Goal: Information Seeking & Learning: Understand process/instructions

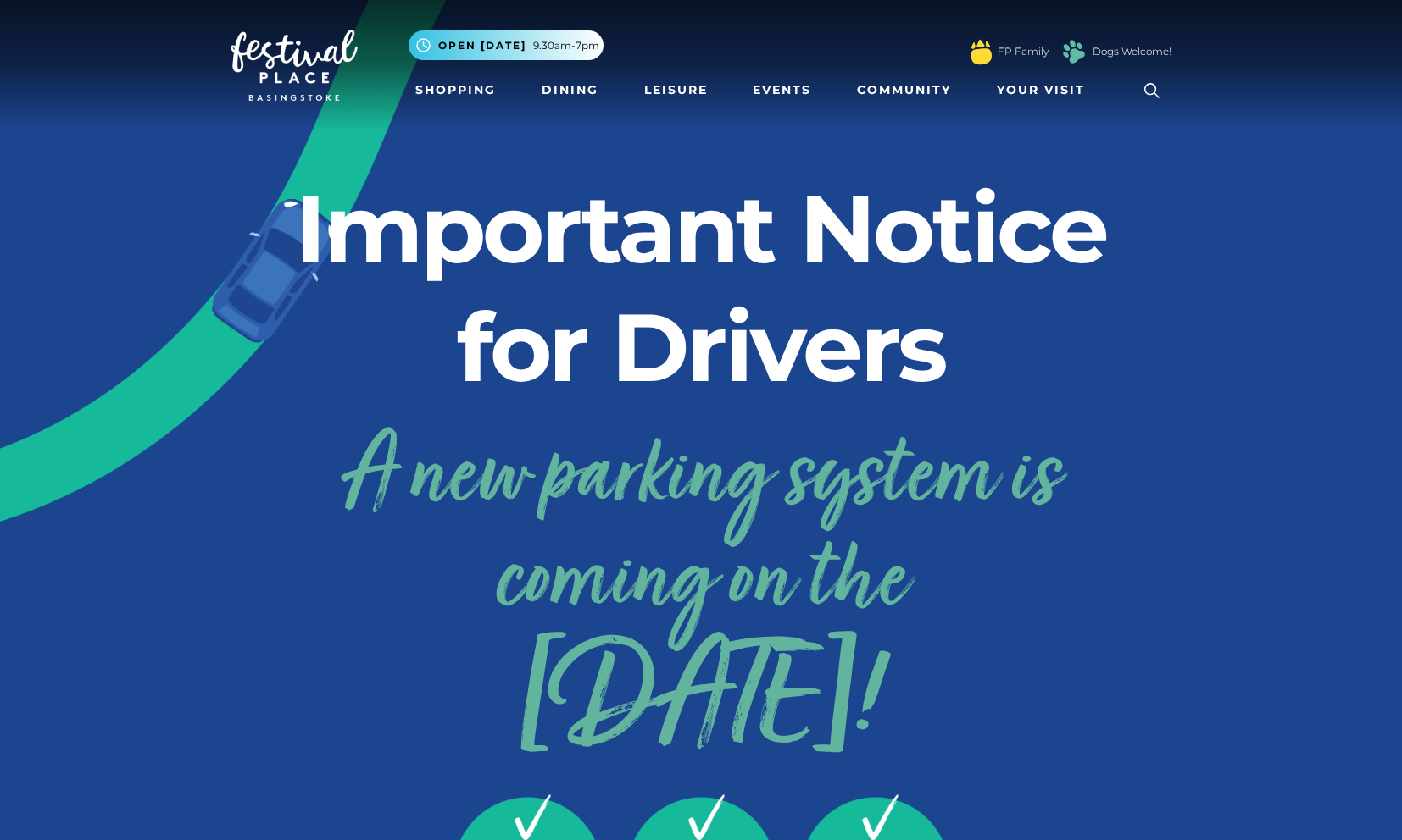
click at [701, 495] on link "A new parking system is coming on the [DATE]!" at bounding box center [701, 582] width 940 height 340
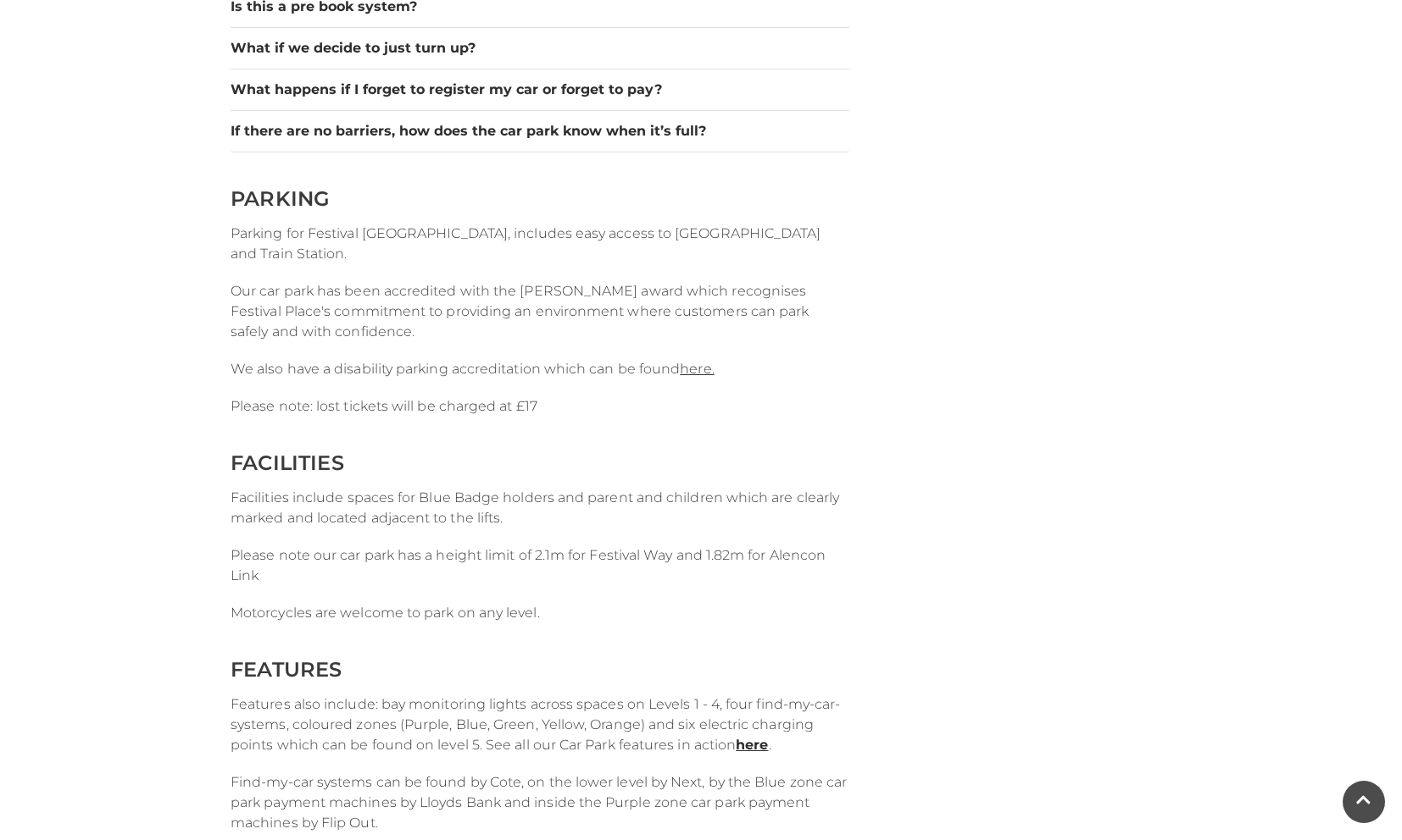
scroll to position [2023, 0]
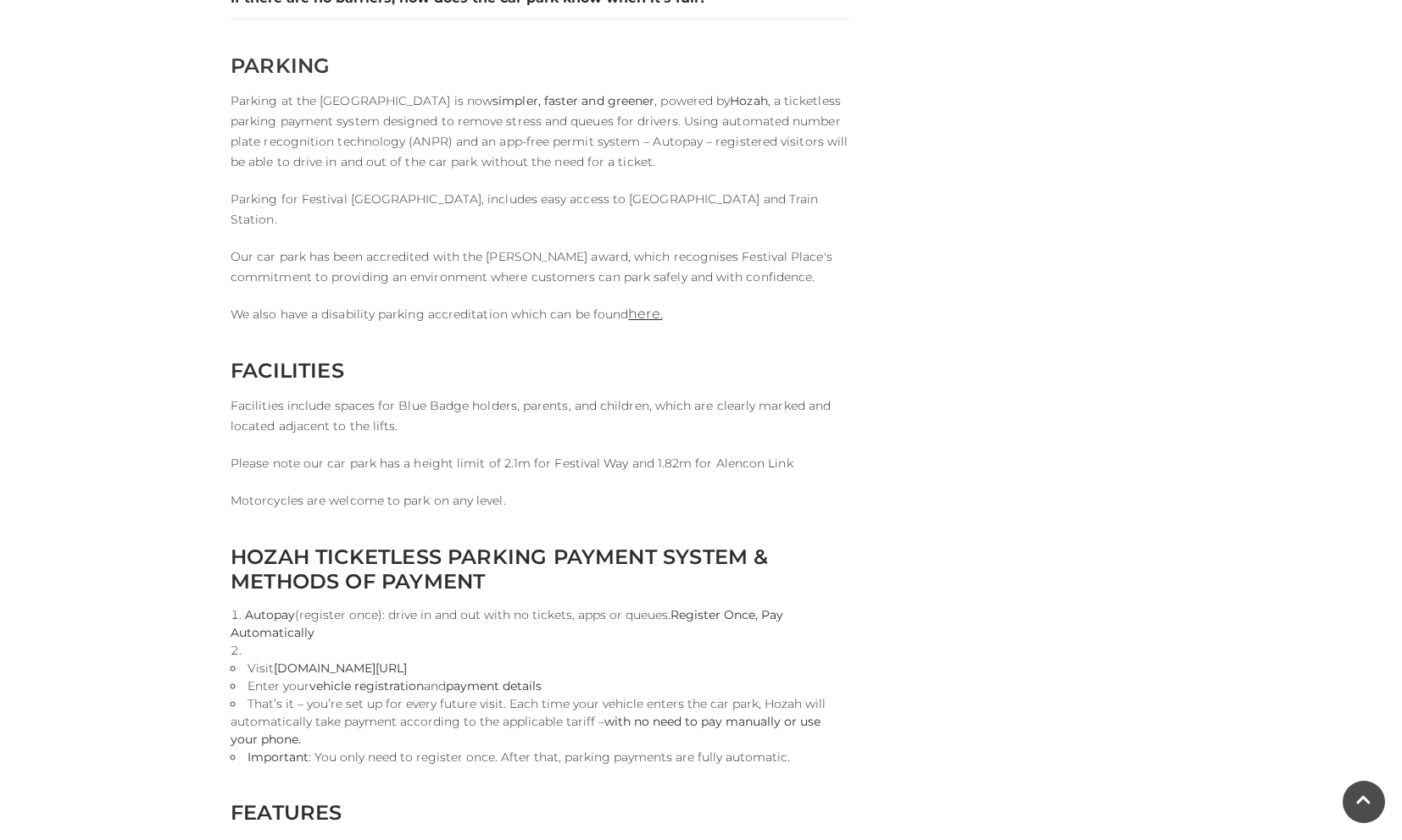
scroll to position [2125, 0]
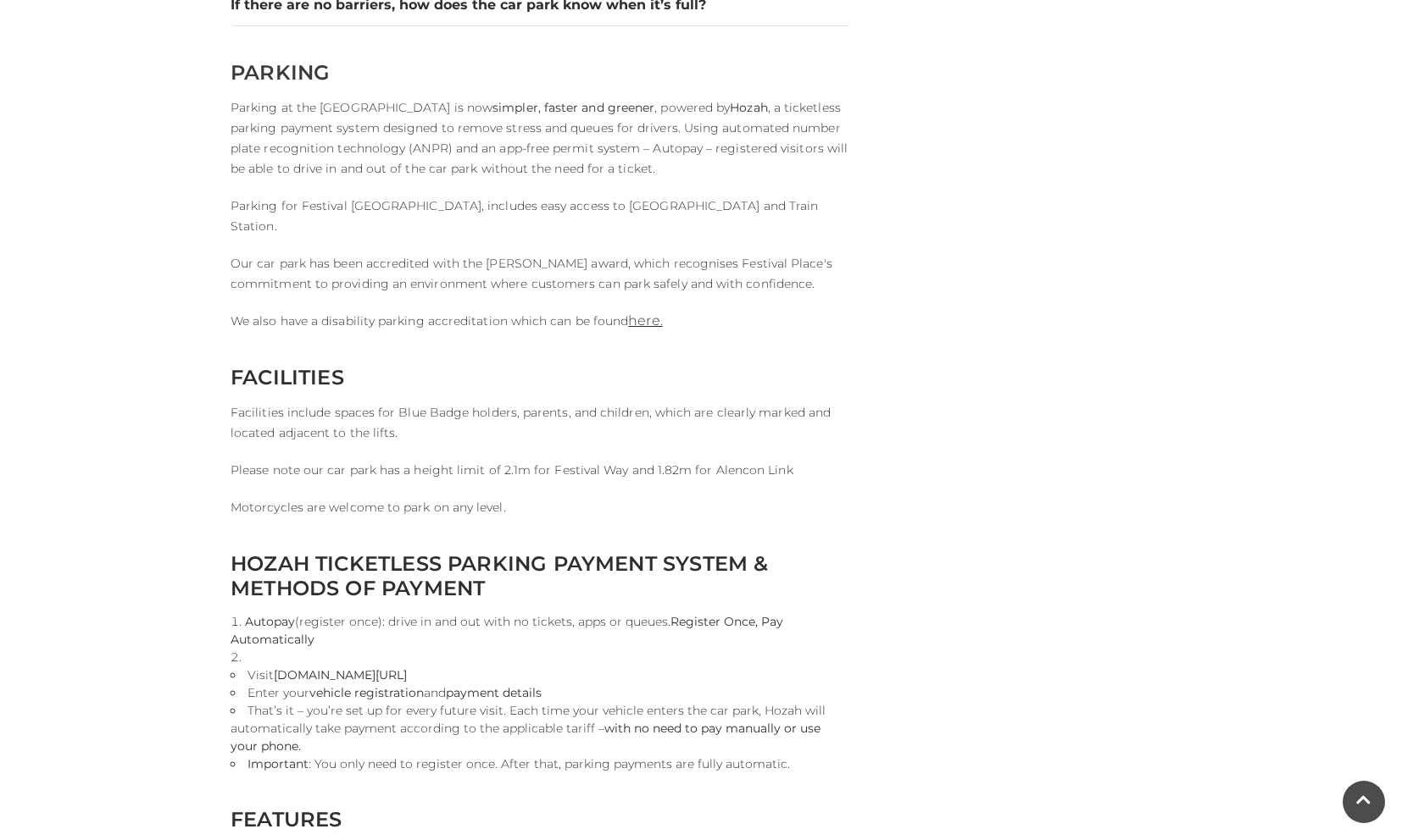
click at [758, 224] on p "Parking for Festival Place Basingstoke, includes easy access to Basingstoke Tow…" at bounding box center [540, 216] width 619 height 41
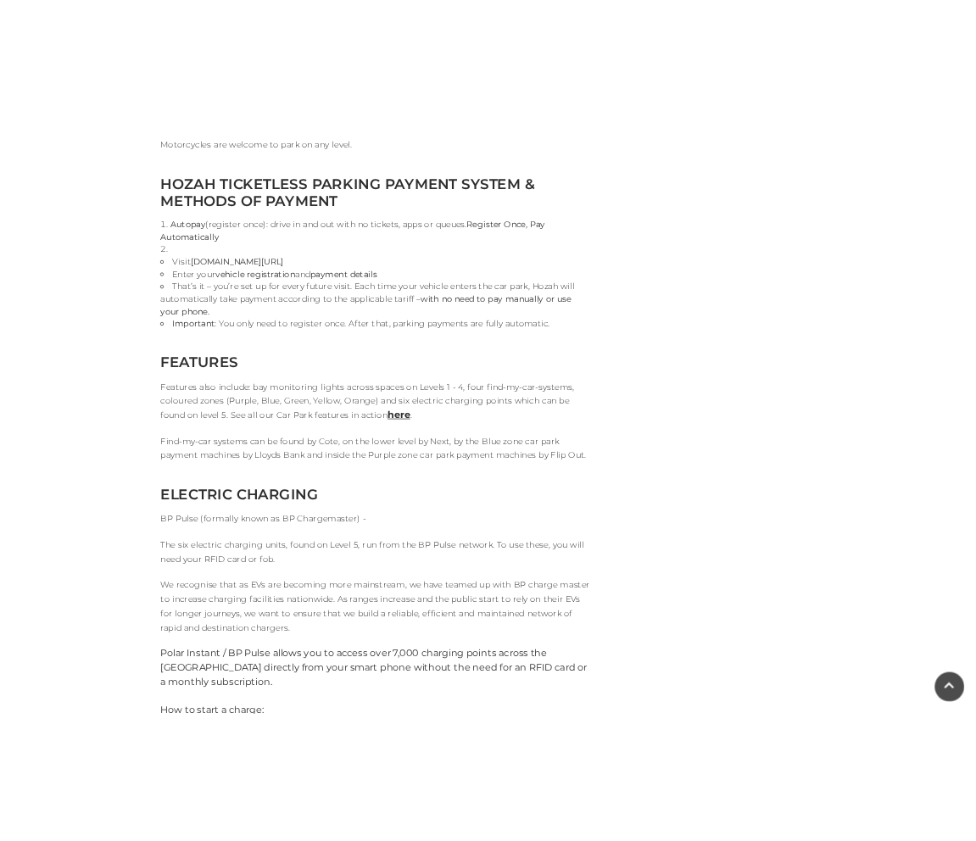
scroll to position [2616, 0]
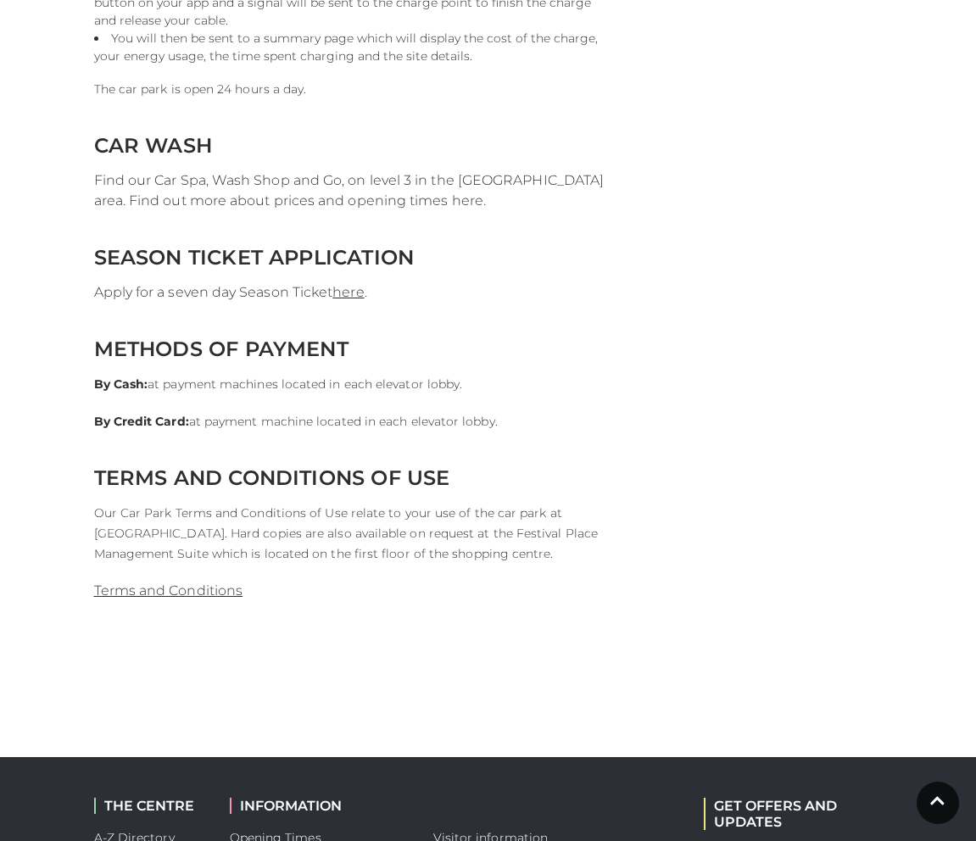
scroll to position [3584, 0]
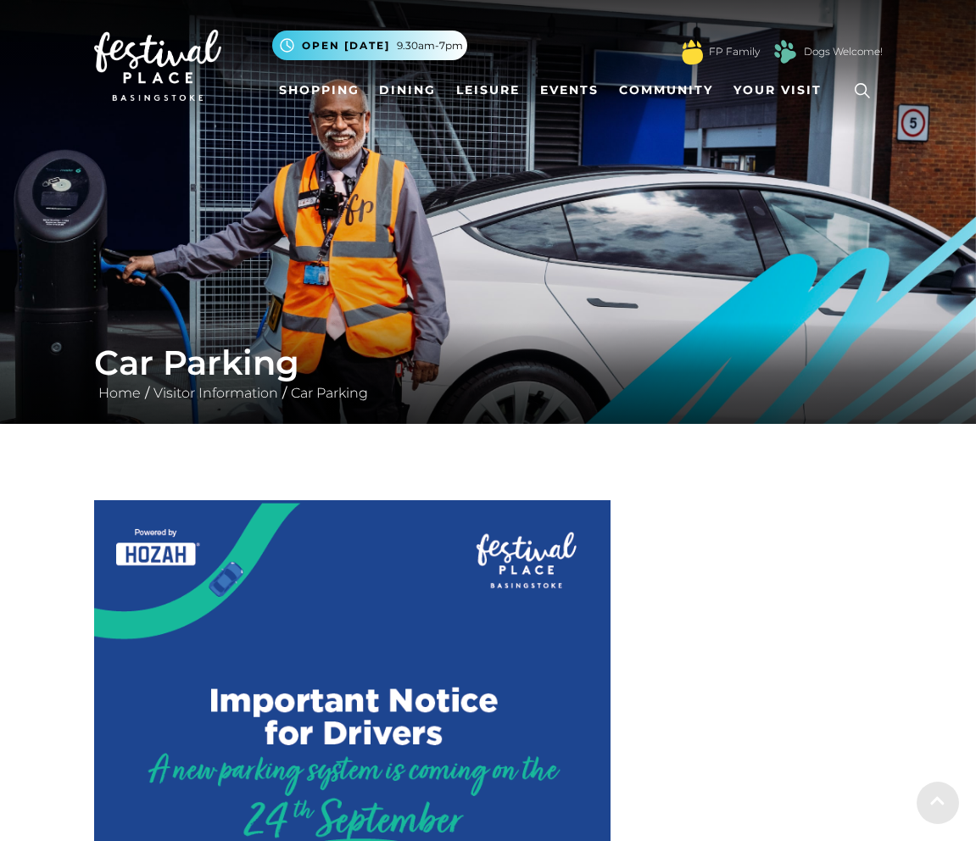
scroll to position [3932, 0]
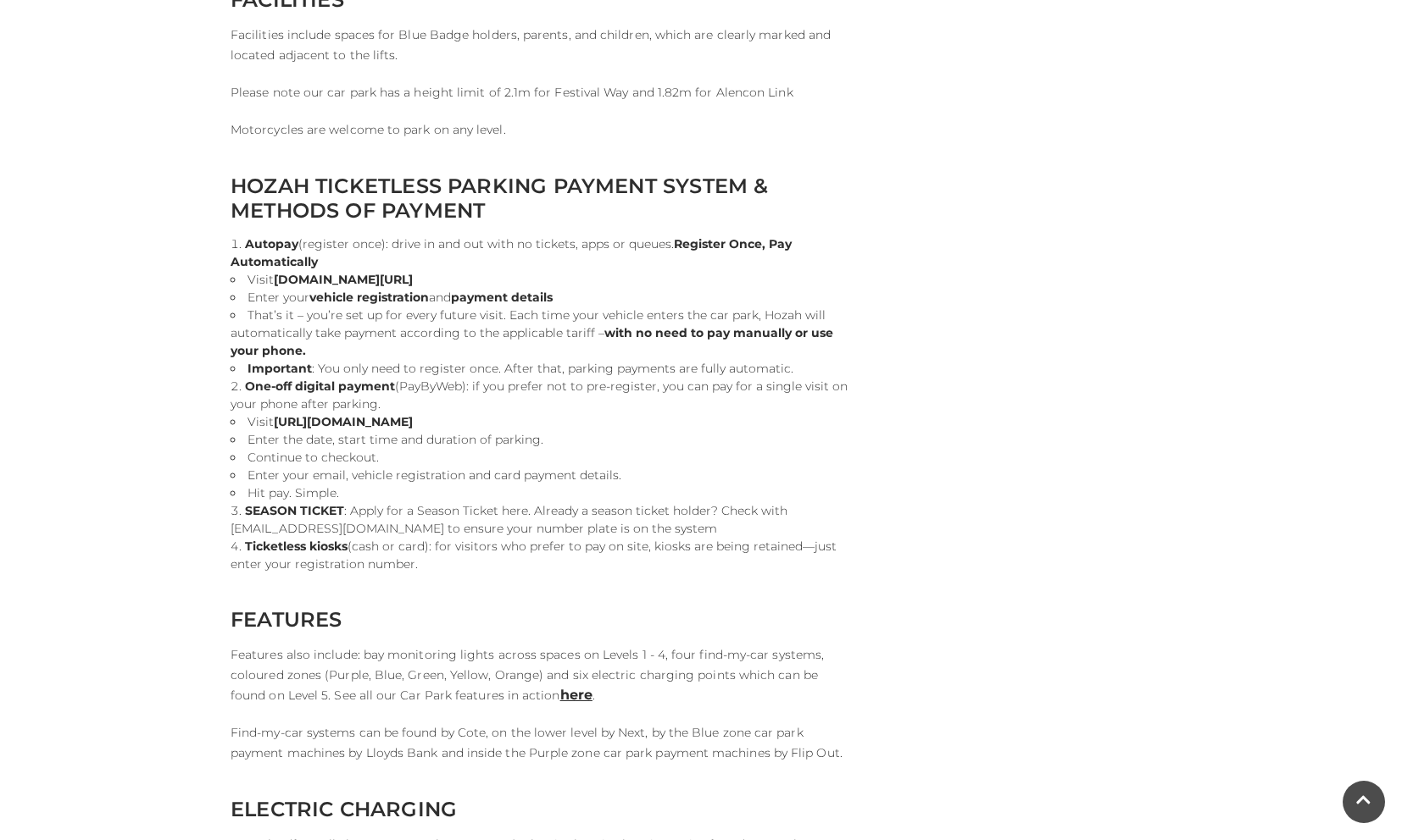
scroll to position [2793, 0]
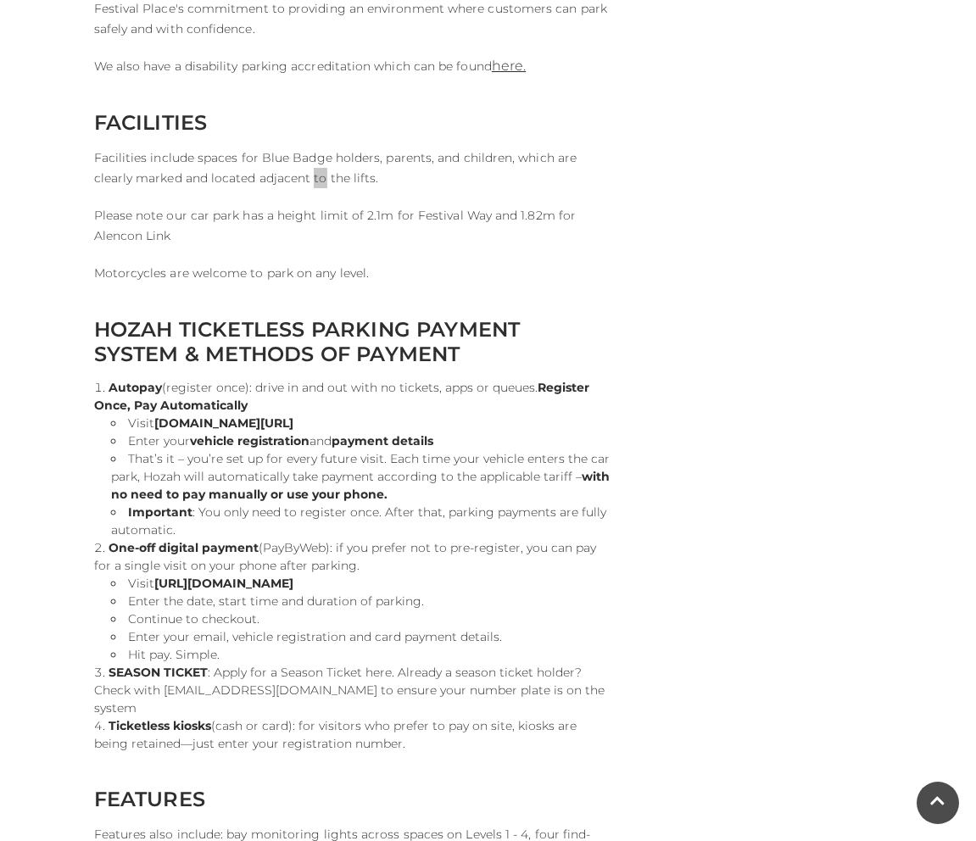
scroll to position [2508, 0]
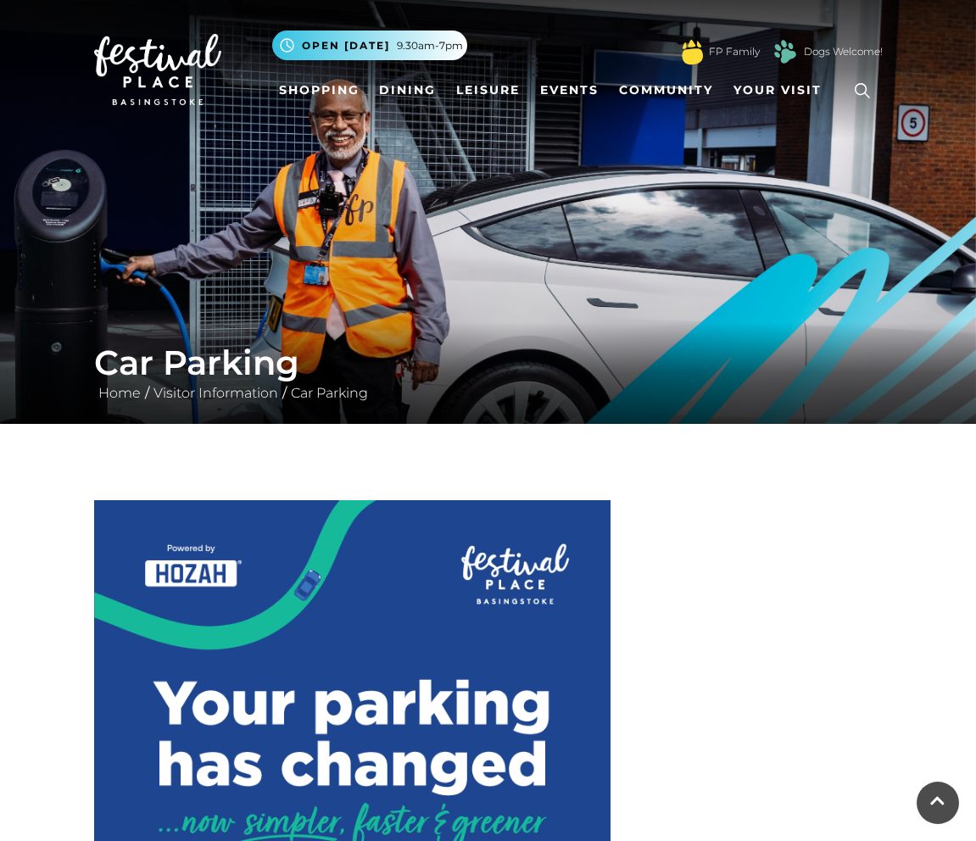
scroll to position [2504, 0]
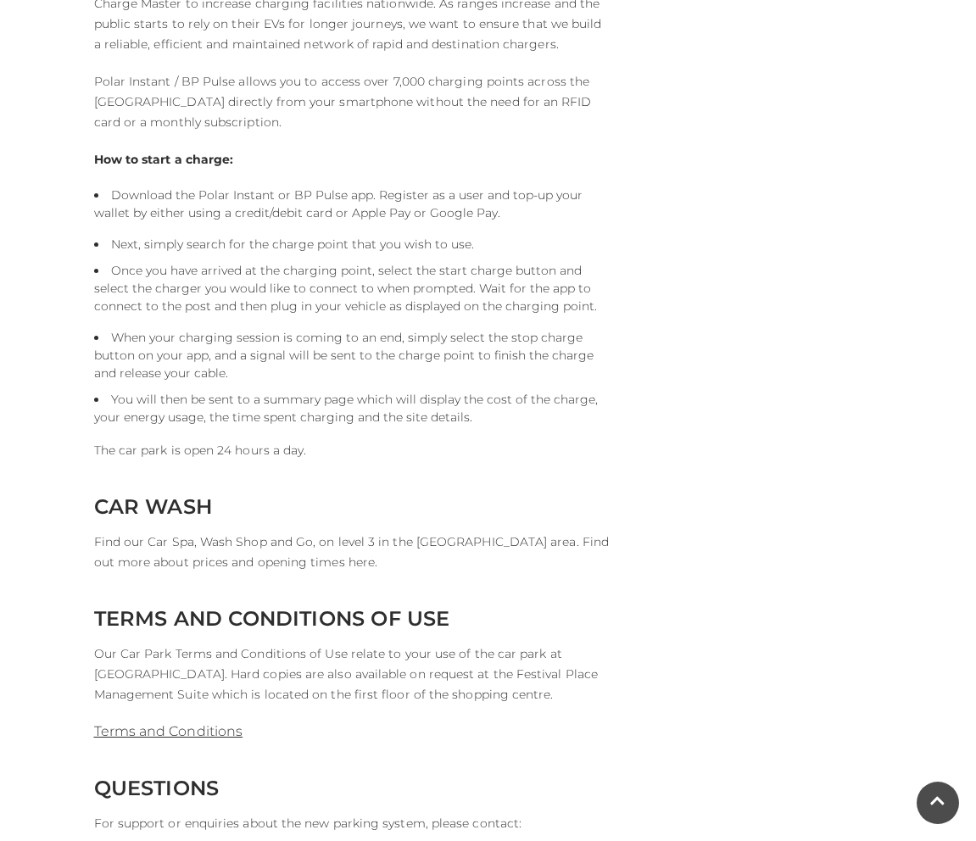
scroll to position [3799, 0]
click at [290, 545] on p "Find our Car Spa, Wash Shop and Go, on level 3 in the [GEOGRAPHIC_DATA] area. F…" at bounding box center [352, 551] width 517 height 41
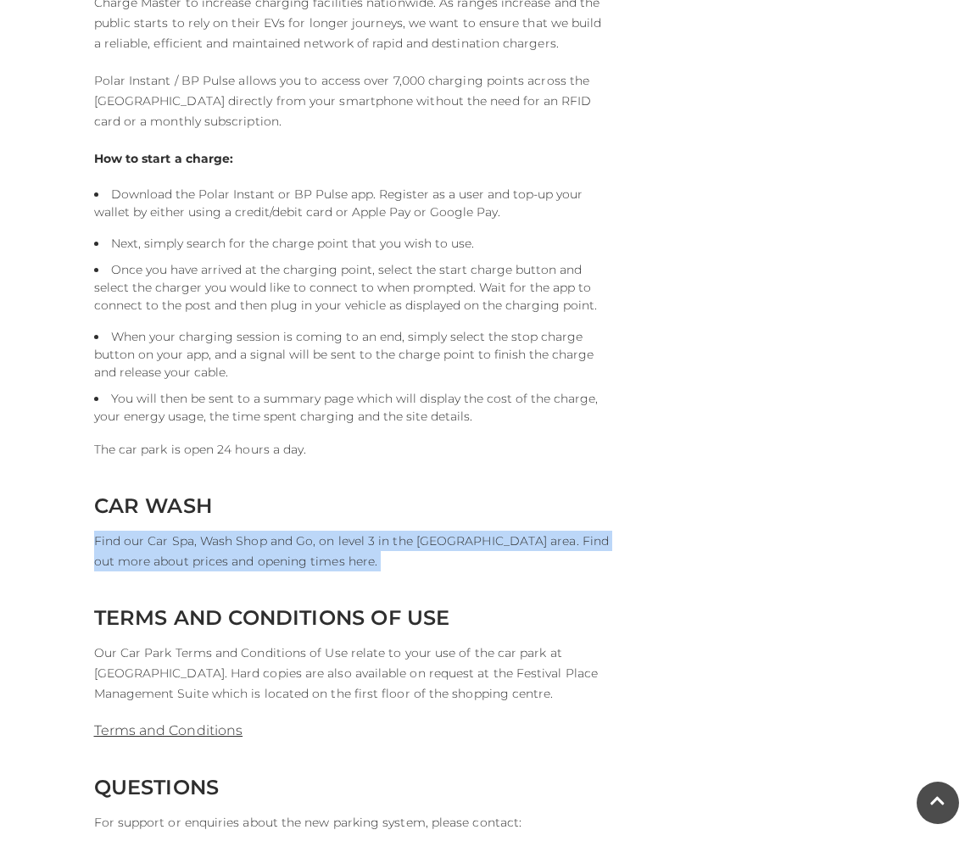
click at [290, 545] on p "Find our Car Spa, Wash Shop and Go, on level 3 in the [GEOGRAPHIC_DATA] area. F…" at bounding box center [352, 551] width 517 height 41
click at [368, 547] on p "Find our Car Spa, Wash Shop and Go, on level 3 in the [GEOGRAPHIC_DATA] area. F…" at bounding box center [352, 551] width 517 height 41
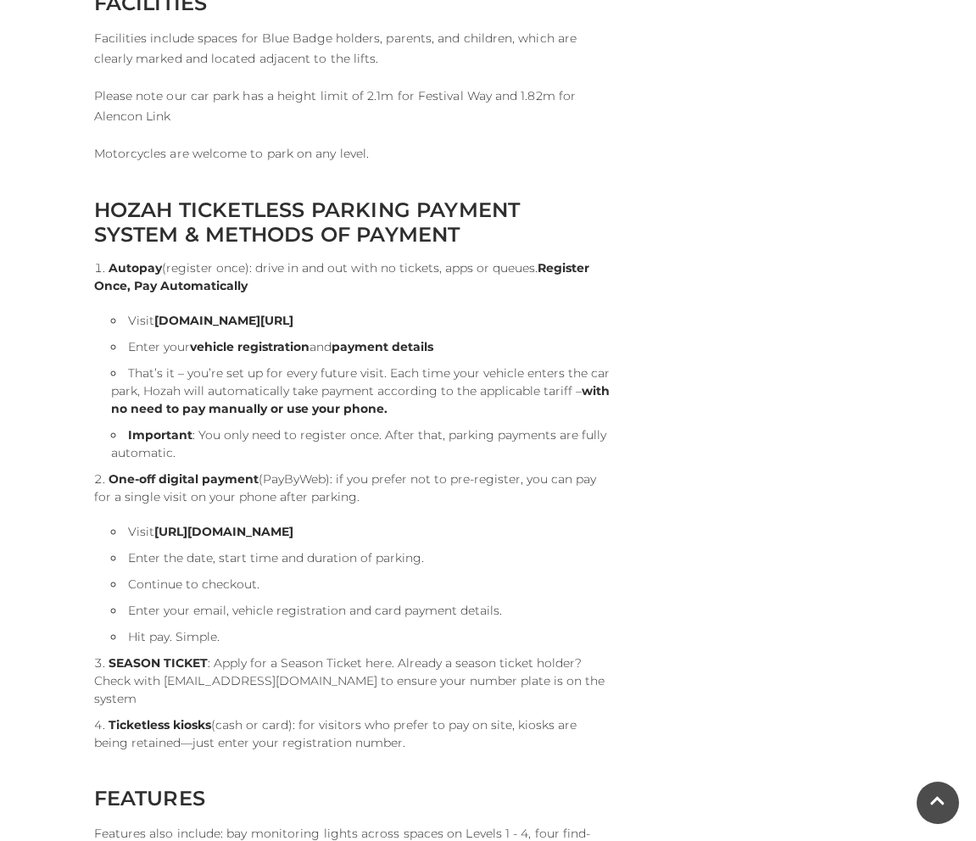
scroll to position [2643, 0]
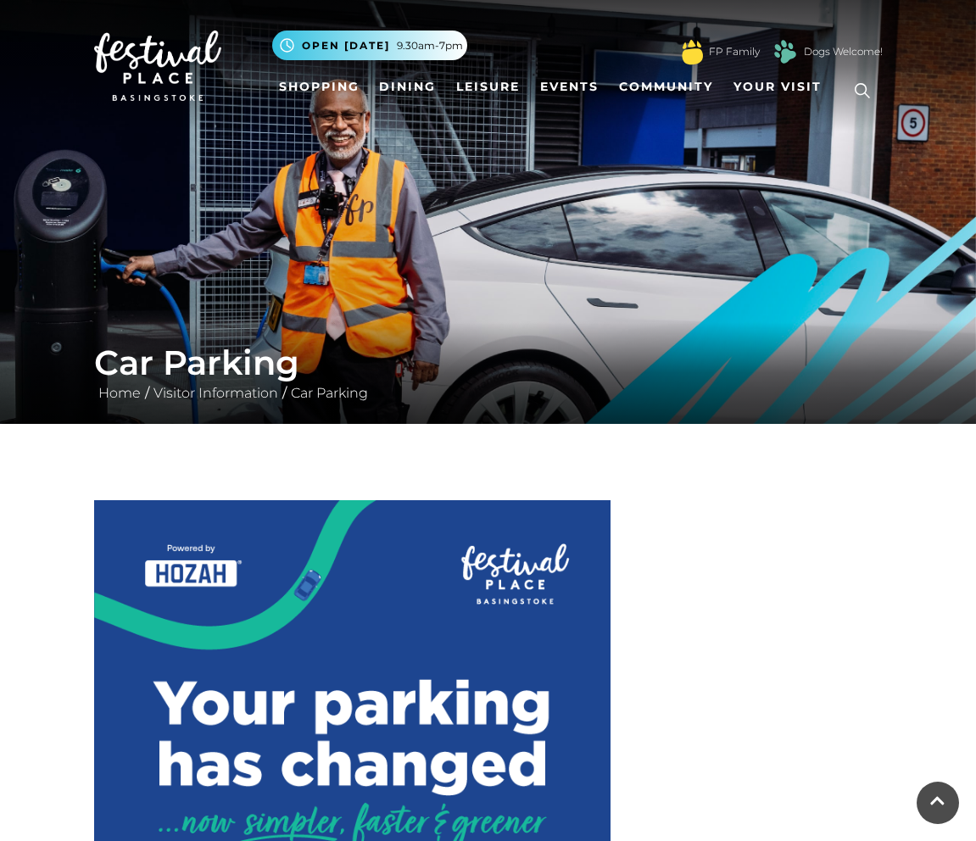
scroll to position [2643, 0]
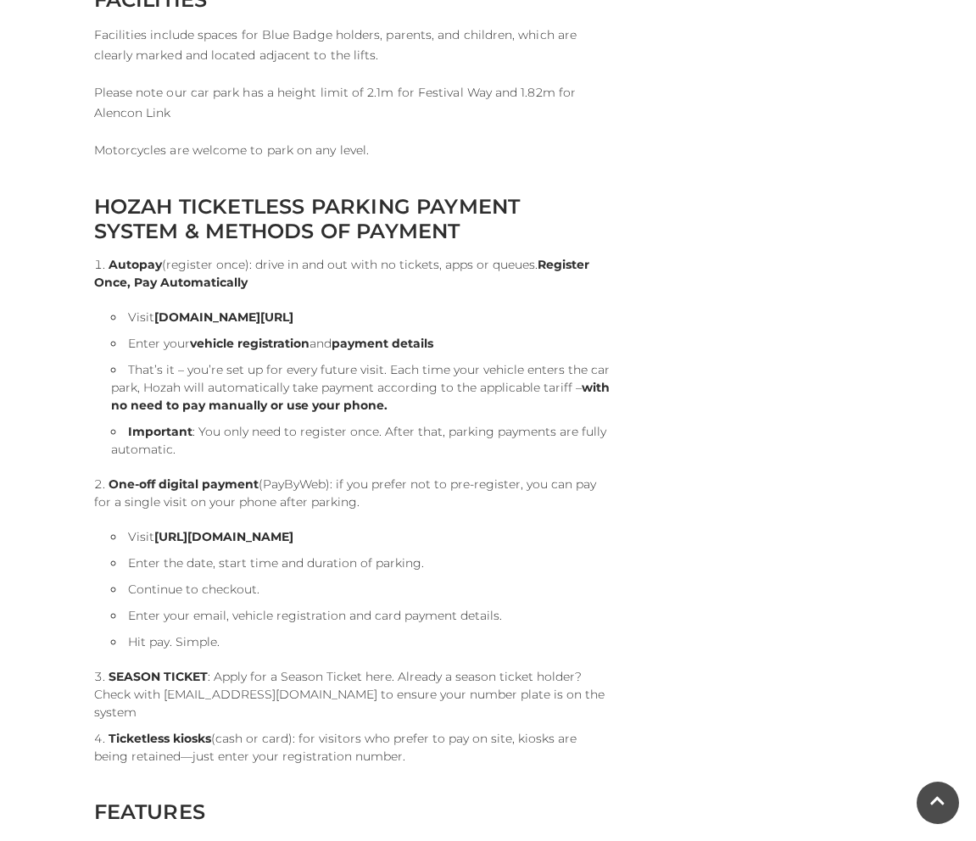
drag, startPoint x: 270, startPoint y: 548, endPoint x: 270, endPoint y: 538, distance: 10.2
click at [270, 547] on ul "Visit https://pay.hozah.com/locations/festivalplace Enter the date, start time …" at bounding box center [352, 589] width 517 height 123
click at [271, 538] on strong "[URL][DOMAIN_NAME]" at bounding box center [223, 536] width 139 height 15
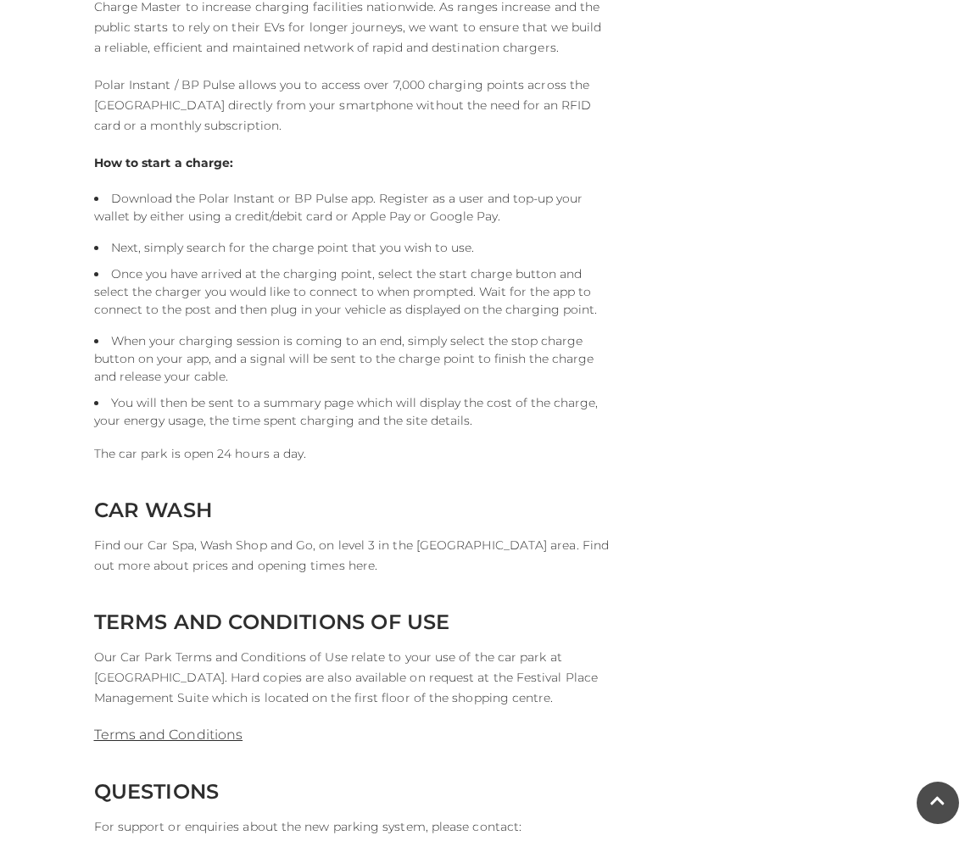
scroll to position [3832, 0]
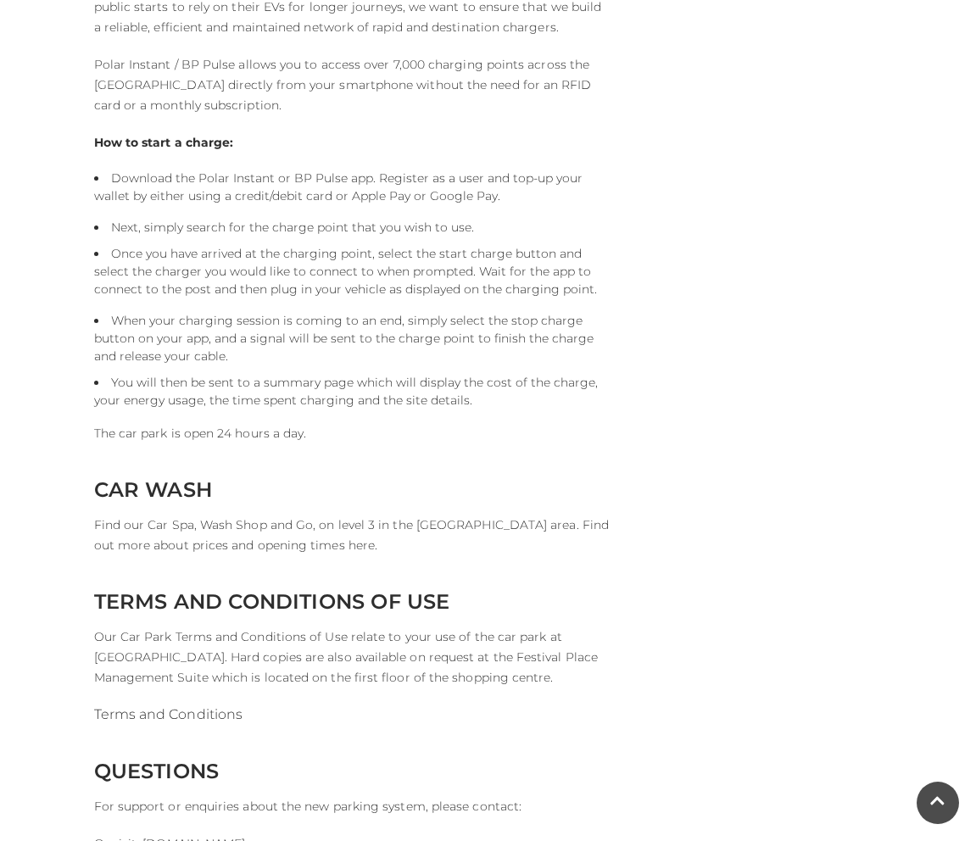
click at [209, 706] on link "Terms and Conditions" at bounding box center [168, 714] width 149 height 16
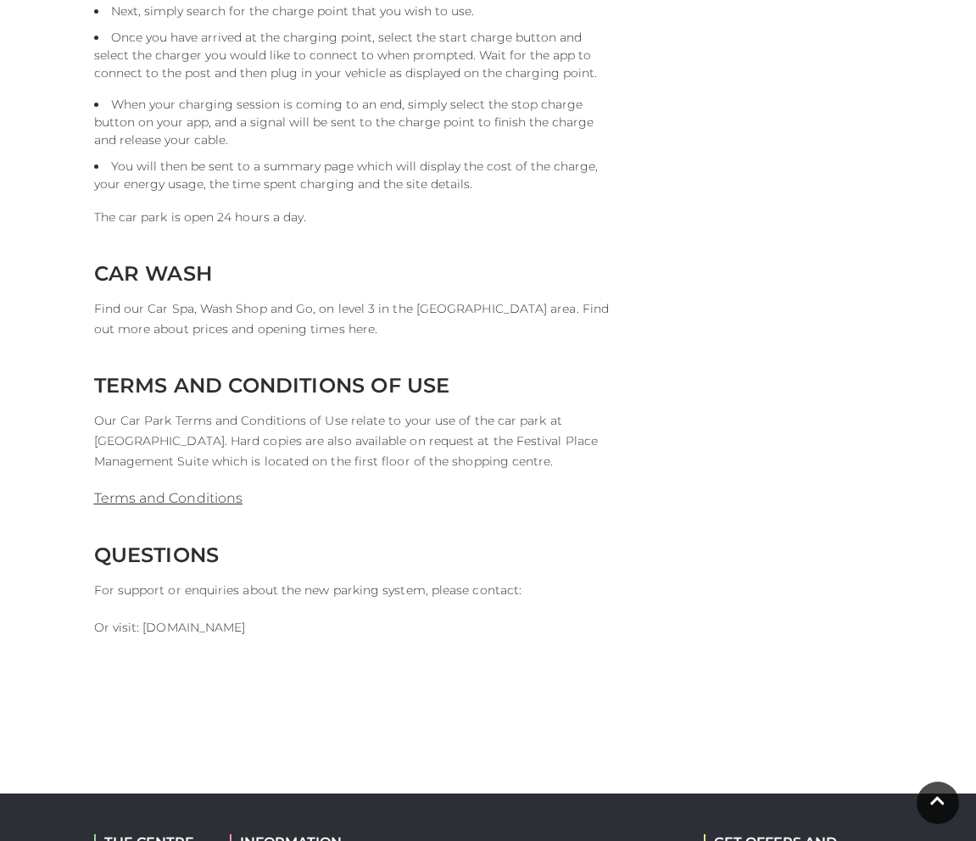
scroll to position [4043, 0]
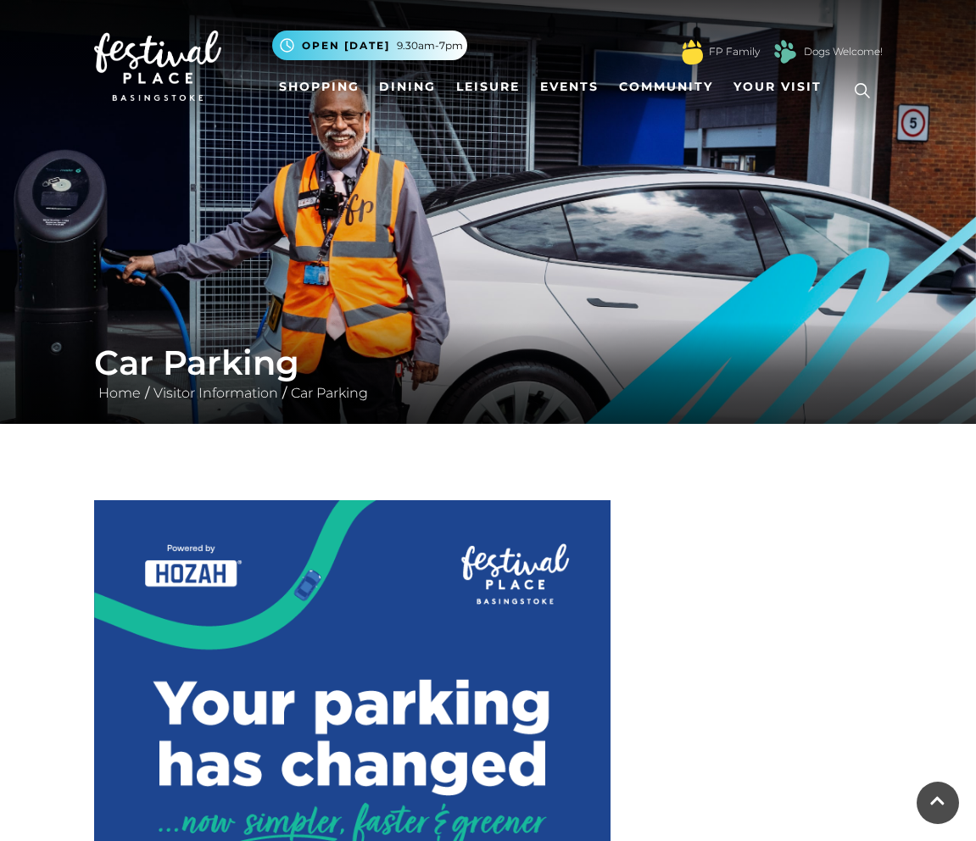
scroll to position [4041, 0]
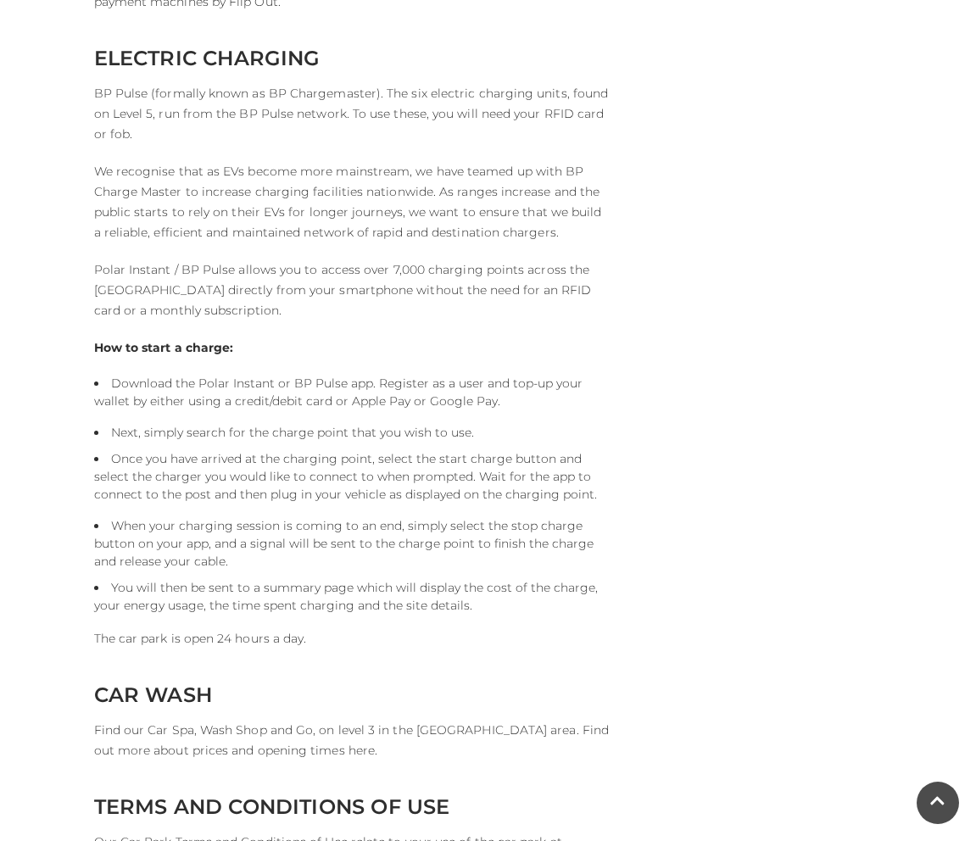
scroll to position [3636, 0]
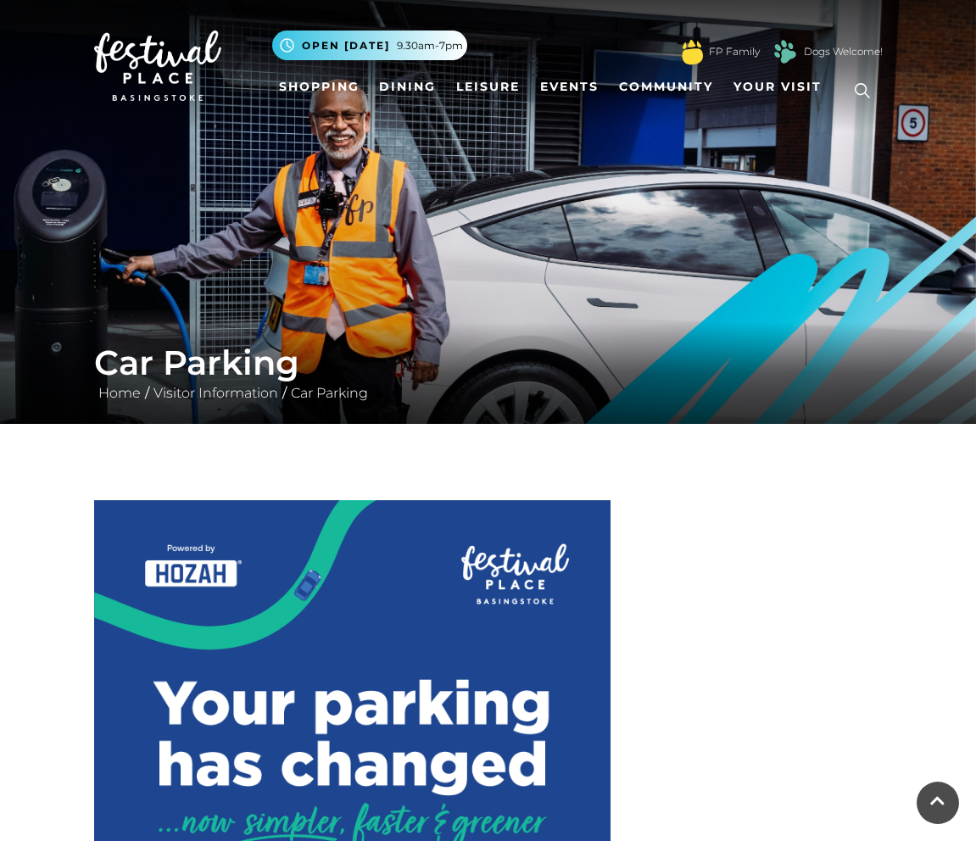
scroll to position [3639, 0]
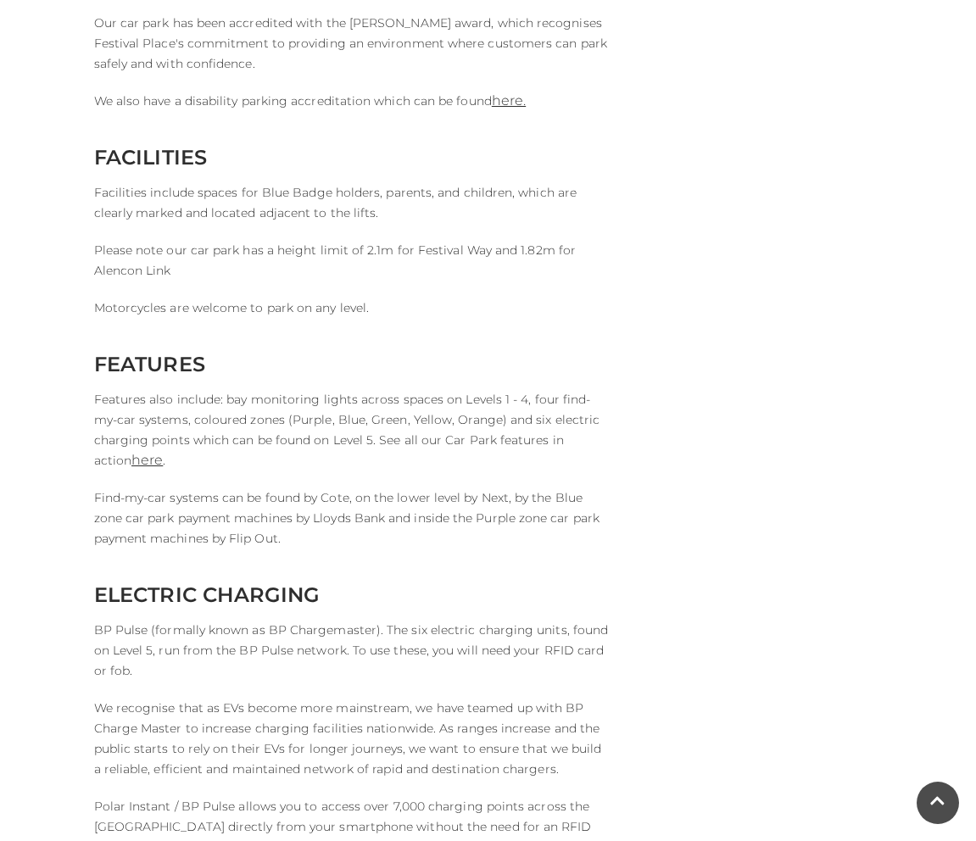
scroll to position [3064, 0]
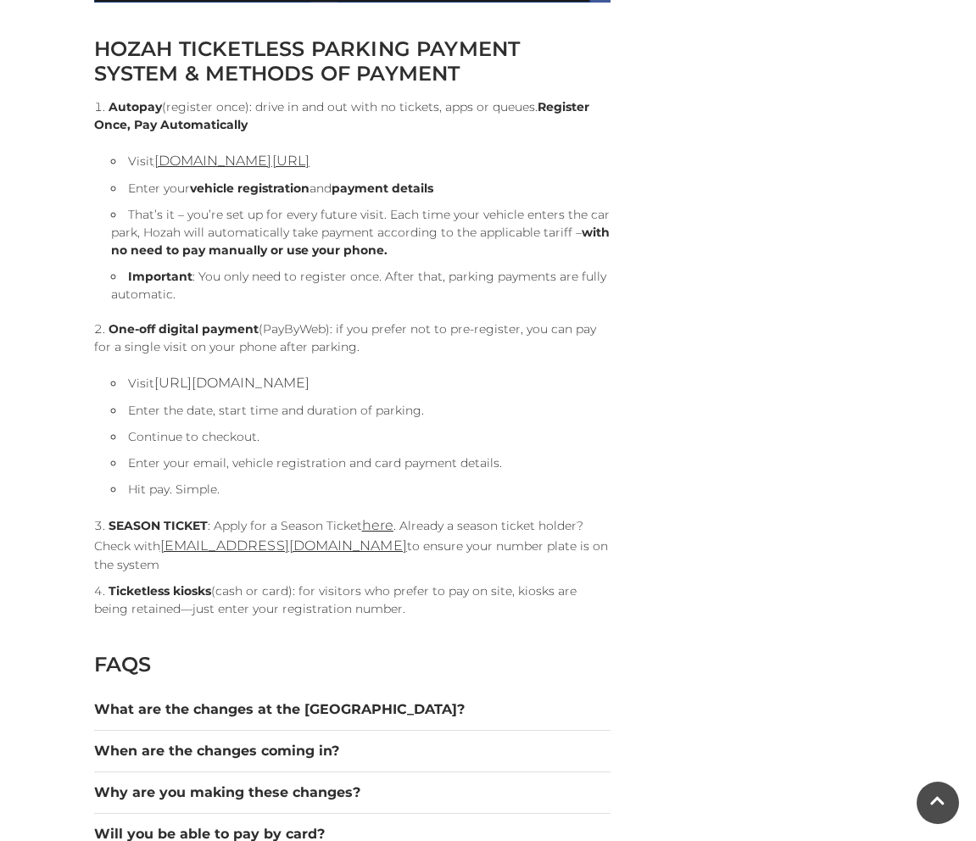
scroll to position [1573, 0]
click at [522, 535] on li "SEASON TICKET : Apply for a Season Ticket here . Already a season ticket holder…" at bounding box center [352, 545] width 517 height 59
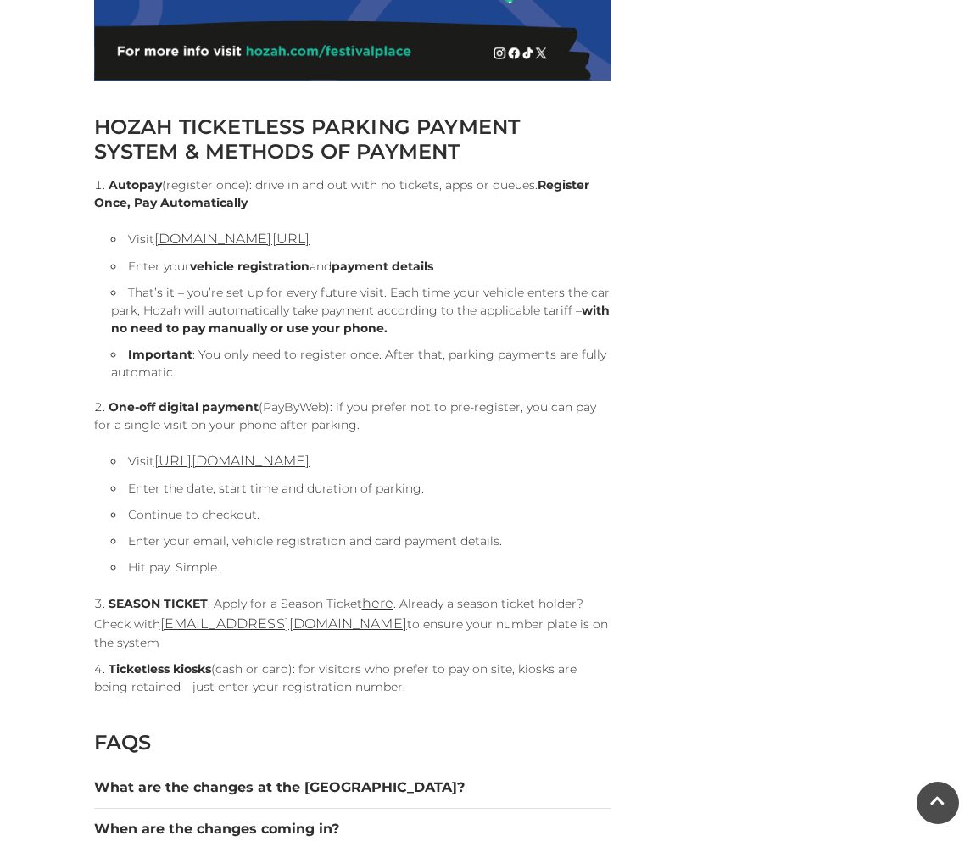
scroll to position [1491, 0]
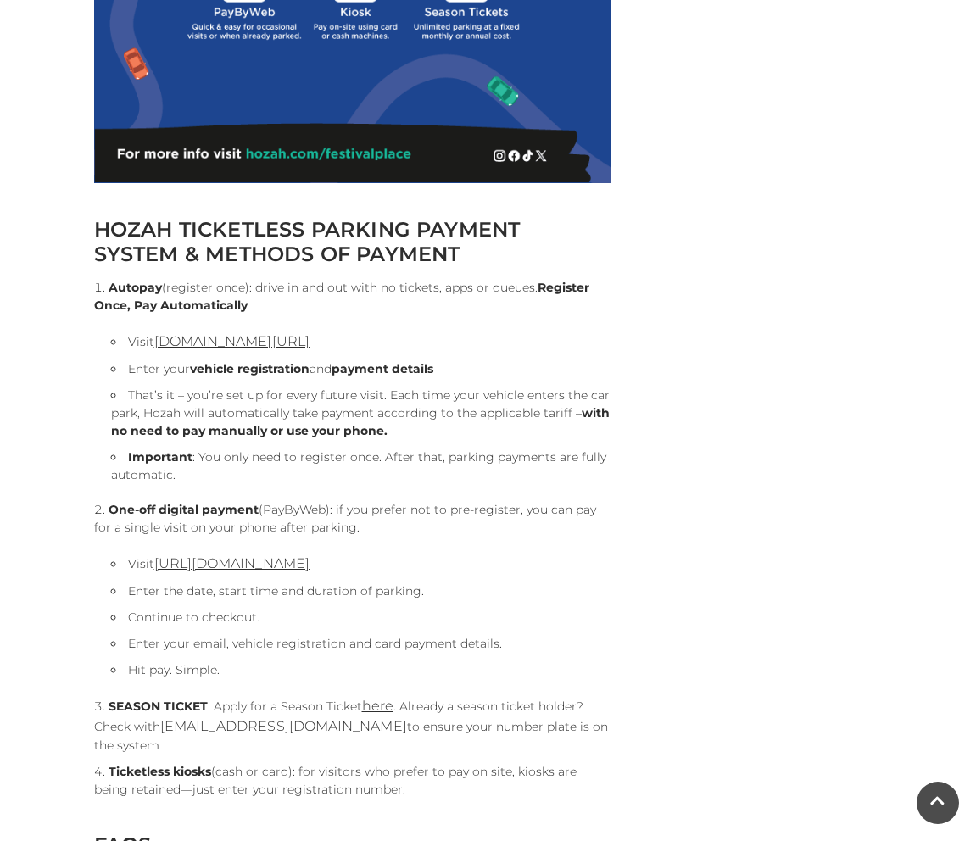
scroll to position [1397, 0]
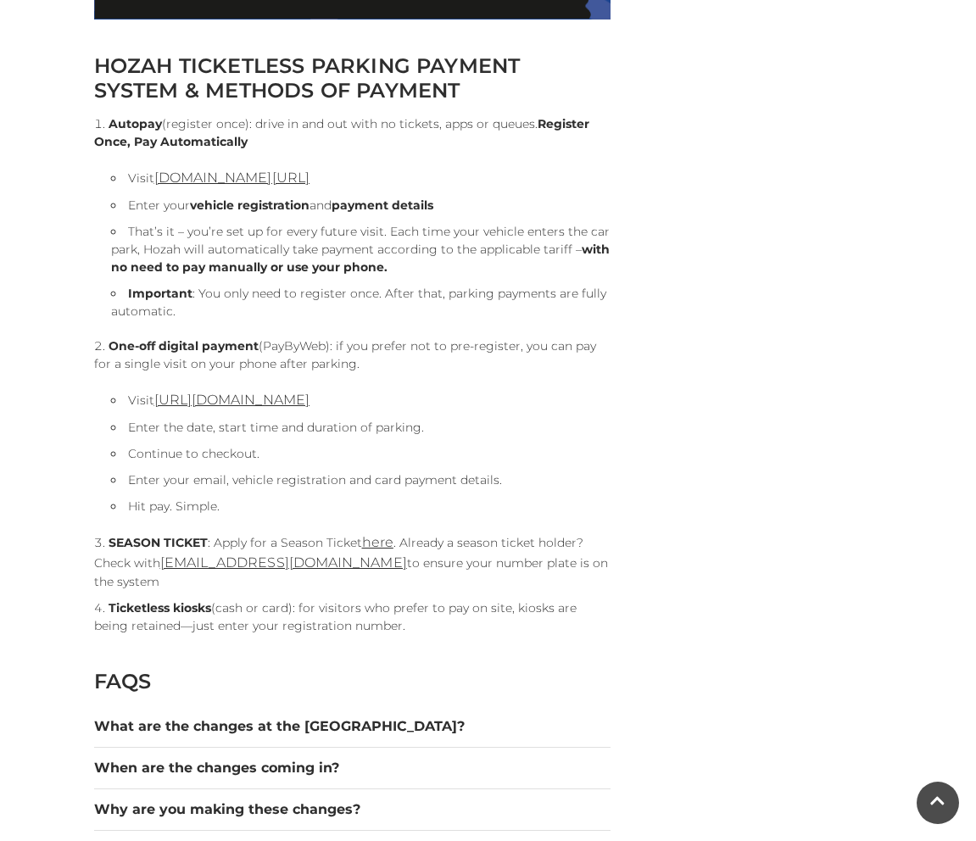
scroll to position [1504, 0]
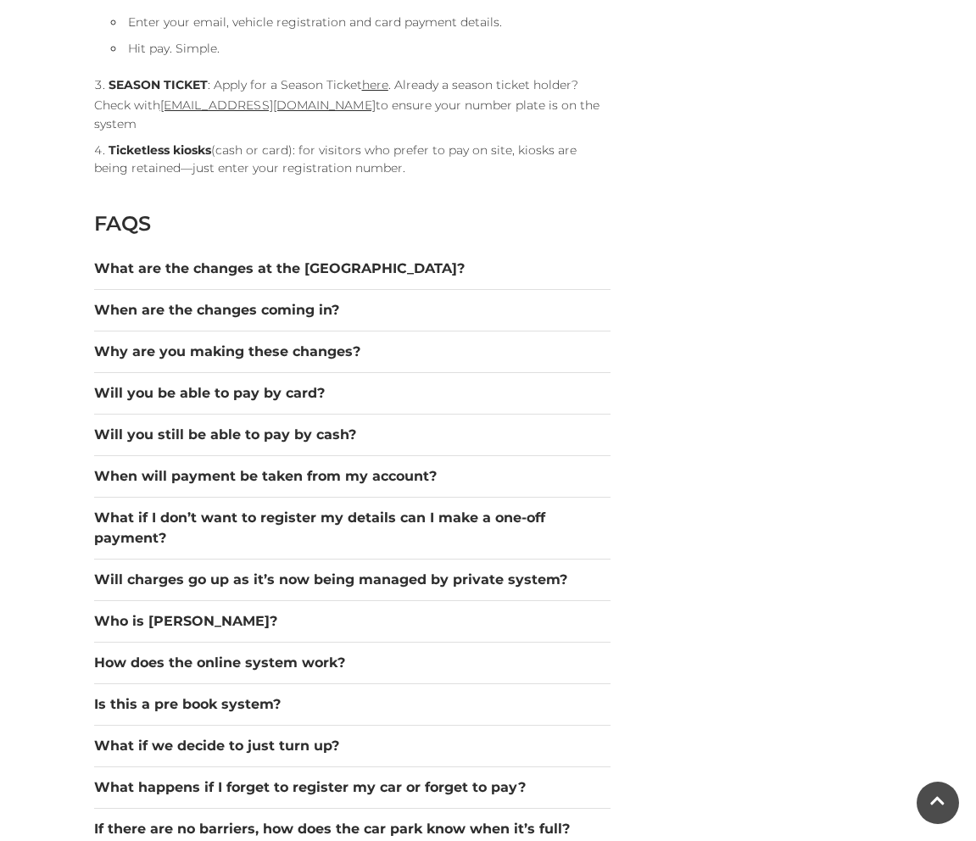
scroll to position [1595, 0]
